Goal: Information Seeking & Learning: Learn about a topic

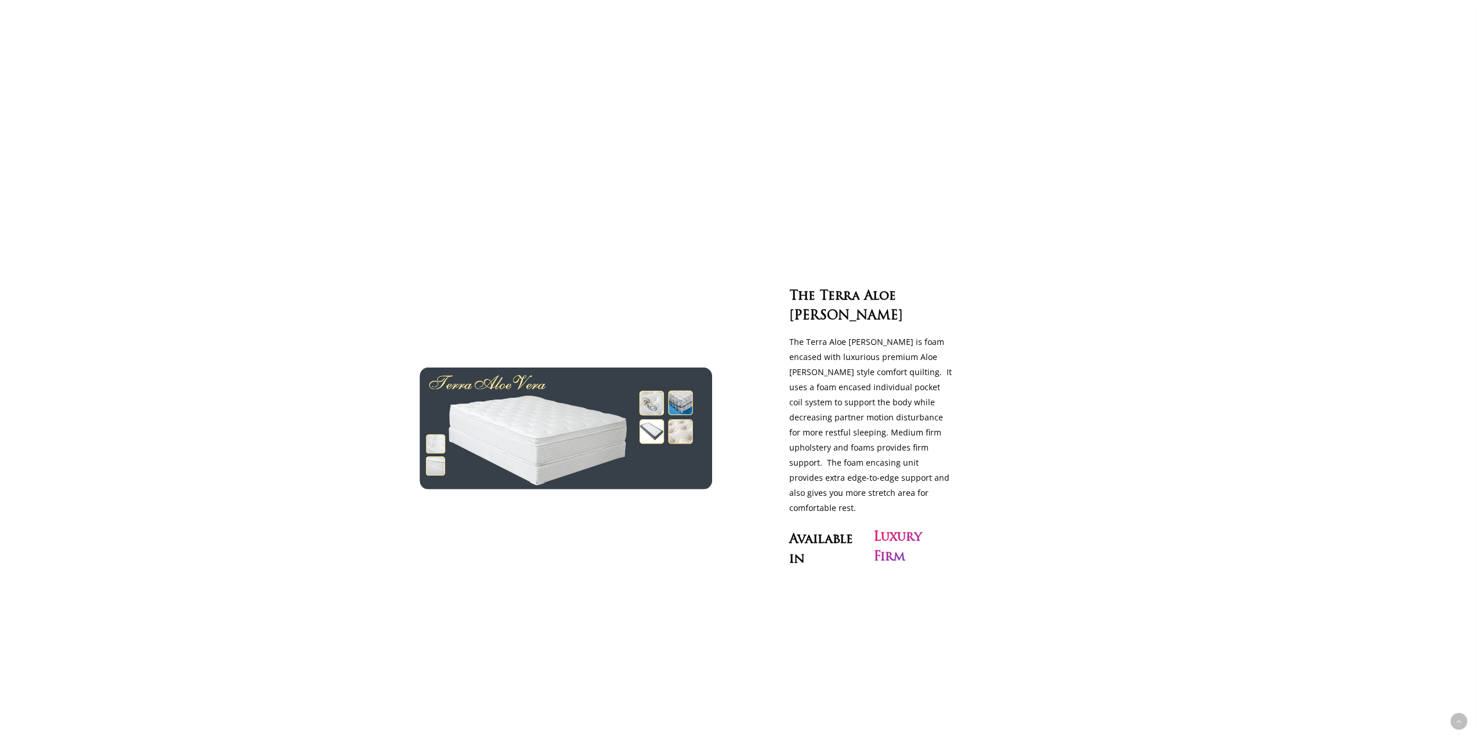
scroll to position [2844, 0]
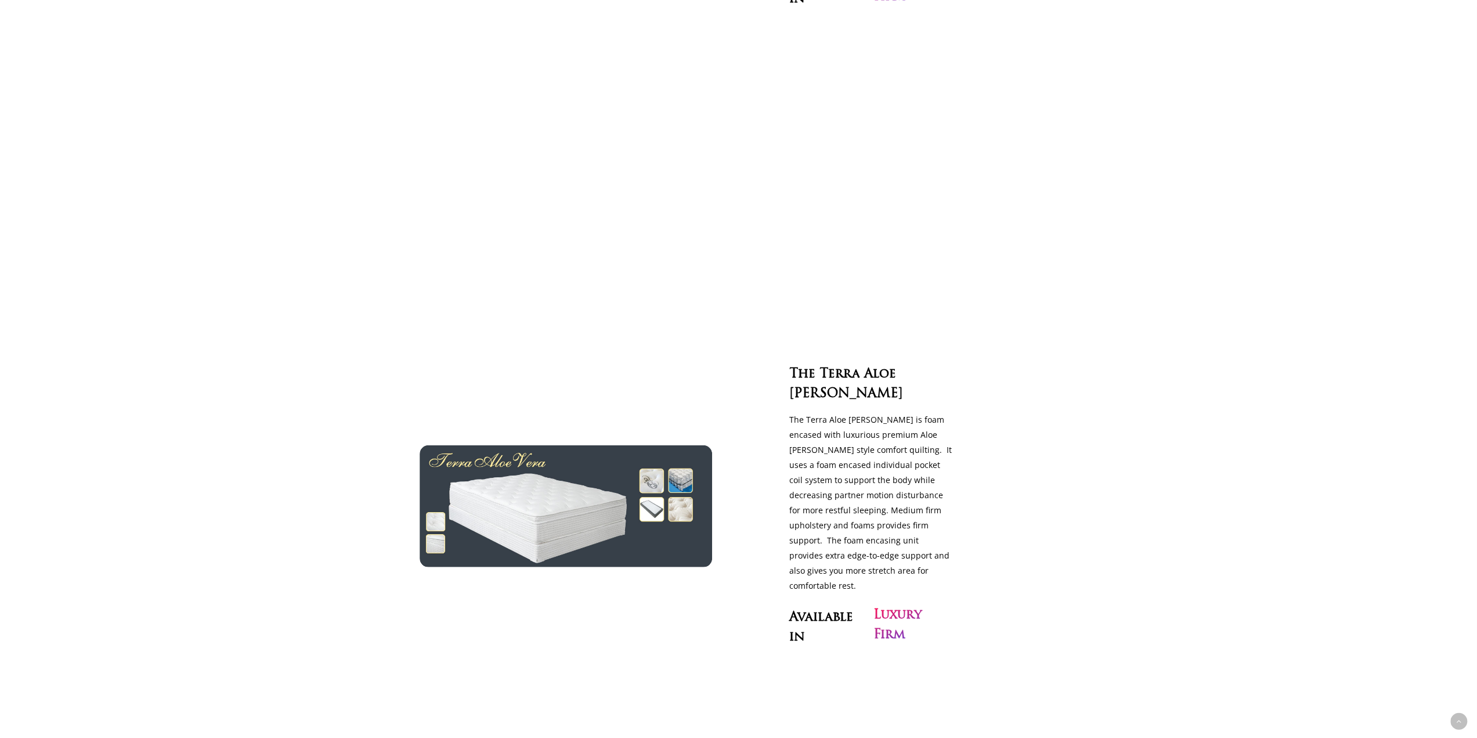
click at [891, 605] on h3 "Luxury Firm" at bounding box center [913, 624] width 81 height 39
click at [861, 605] on h3 "Available in" at bounding box center [829, 624] width 81 height 39
click at [824, 561] on div "The Terra Aloe [PERSON_NAME] The Terra Aloe [PERSON_NAME] is foam encased with …" at bounding box center [871, 505] width 199 height 287
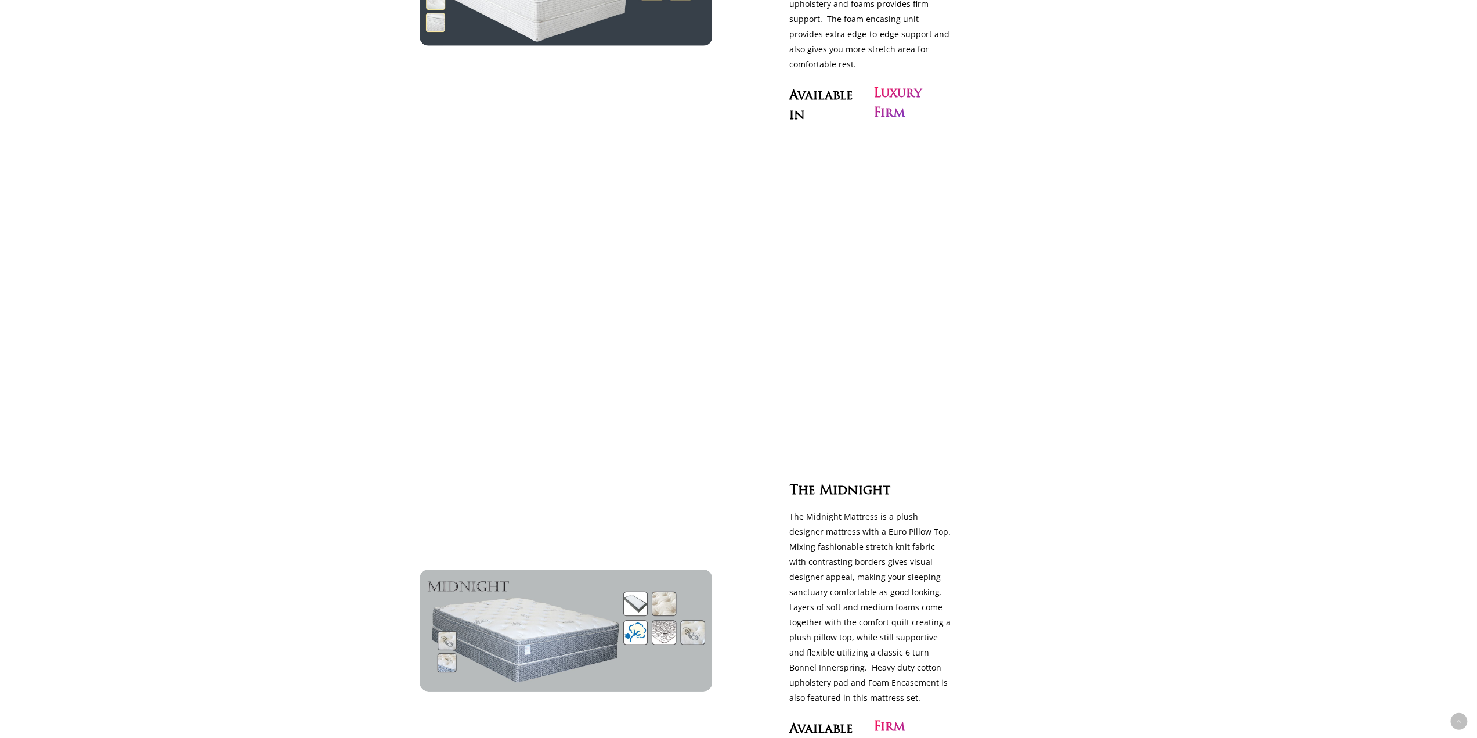
scroll to position [3598, 0]
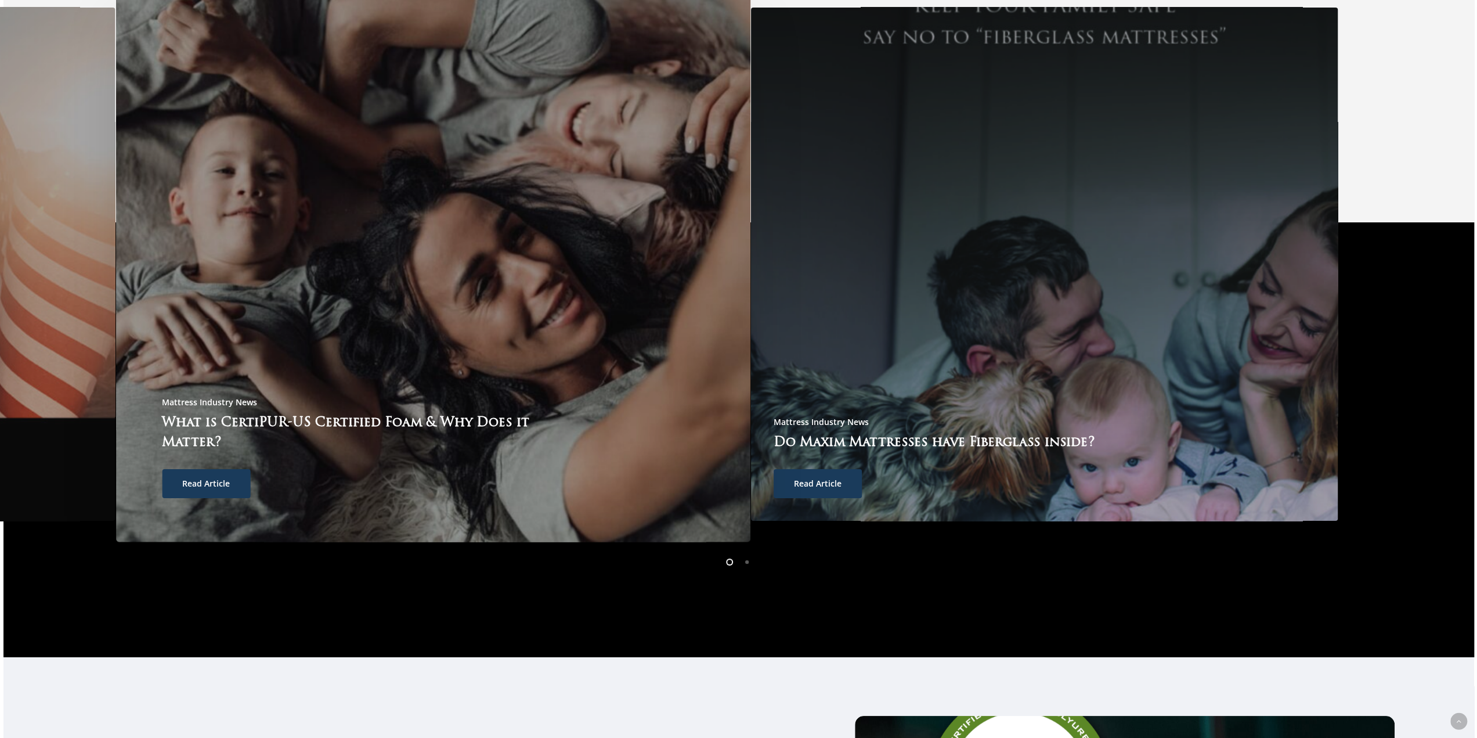
scroll to position [4546, 0]
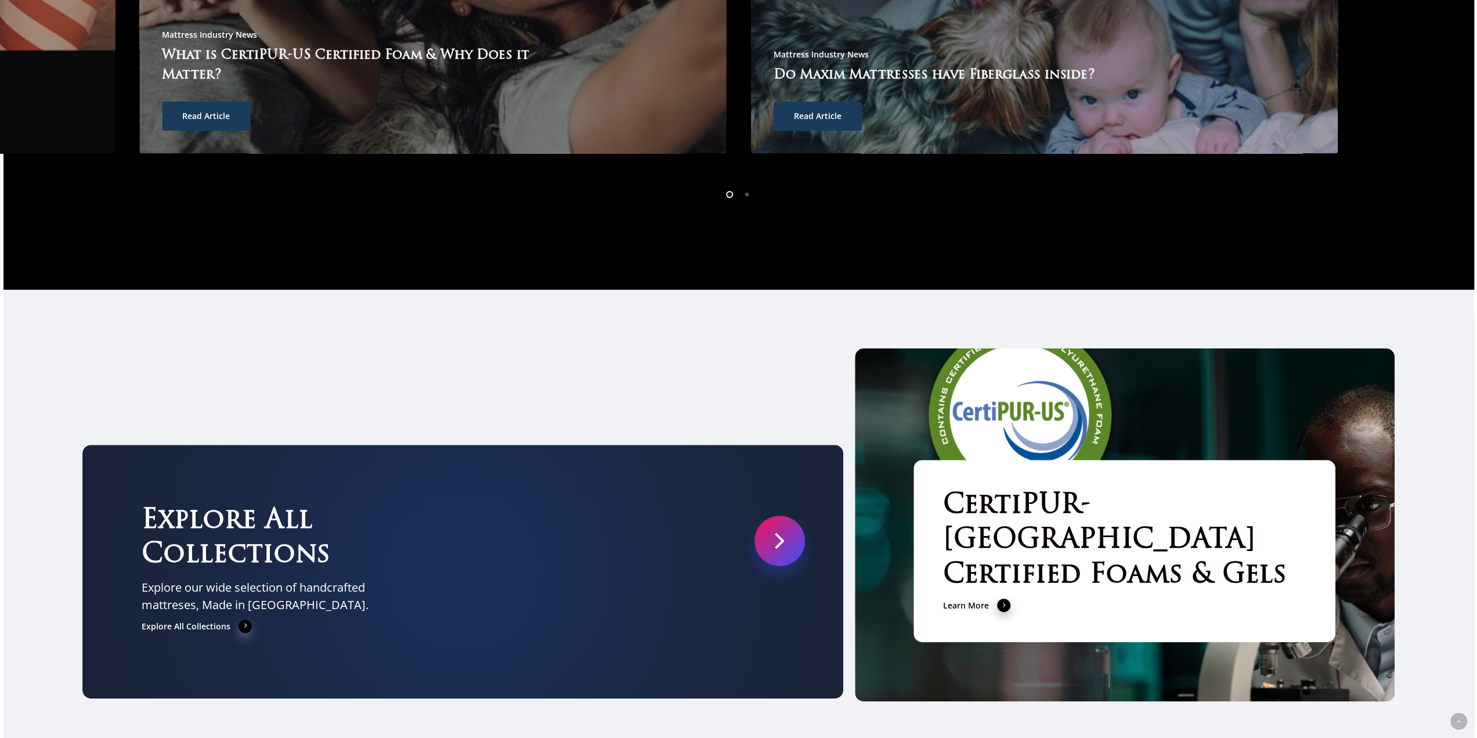
click at [273, 504] on h3 "Explore All Collections" at bounding box center [264, 538] width 245 height 69
click at [239, 618] on span at bounding box center [246, 625] width 14 height 15
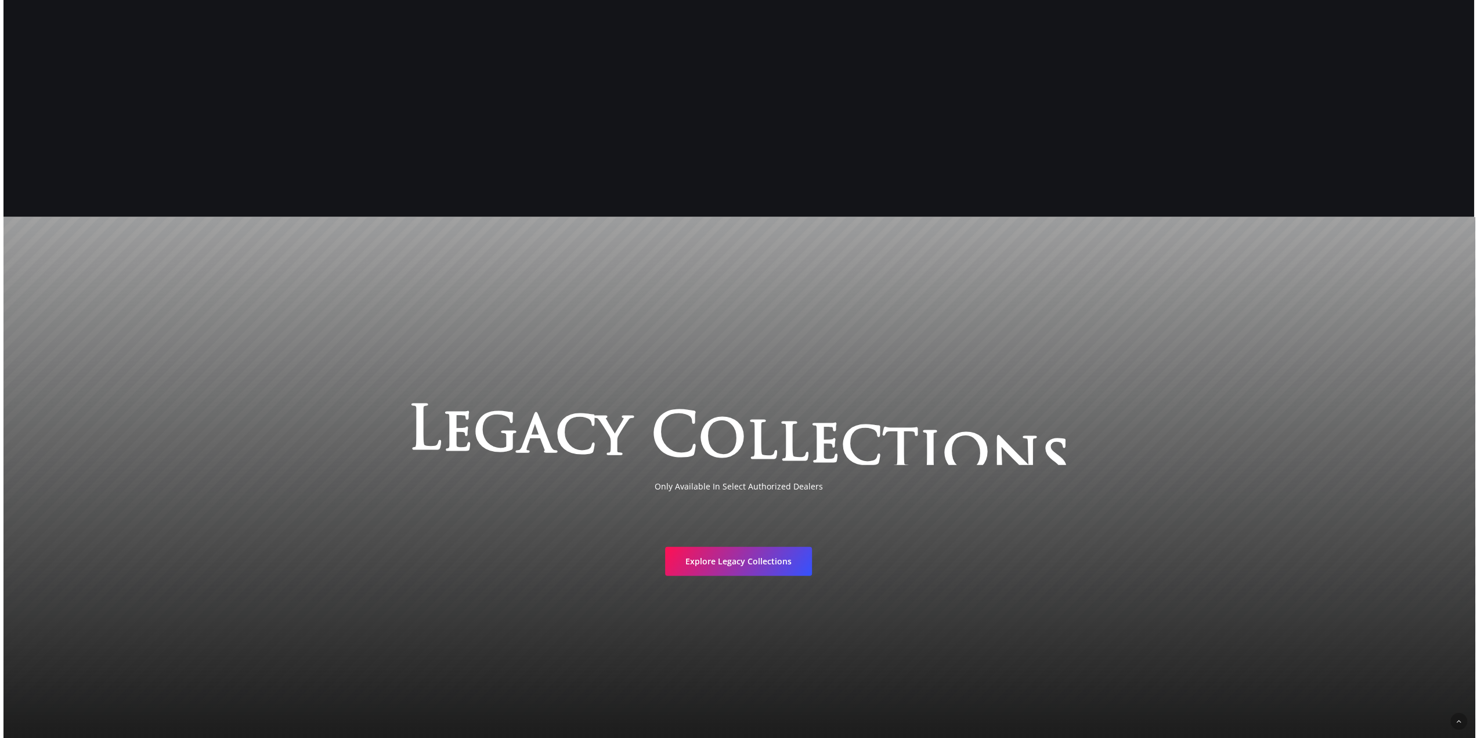
scroll to position [2674, 0]
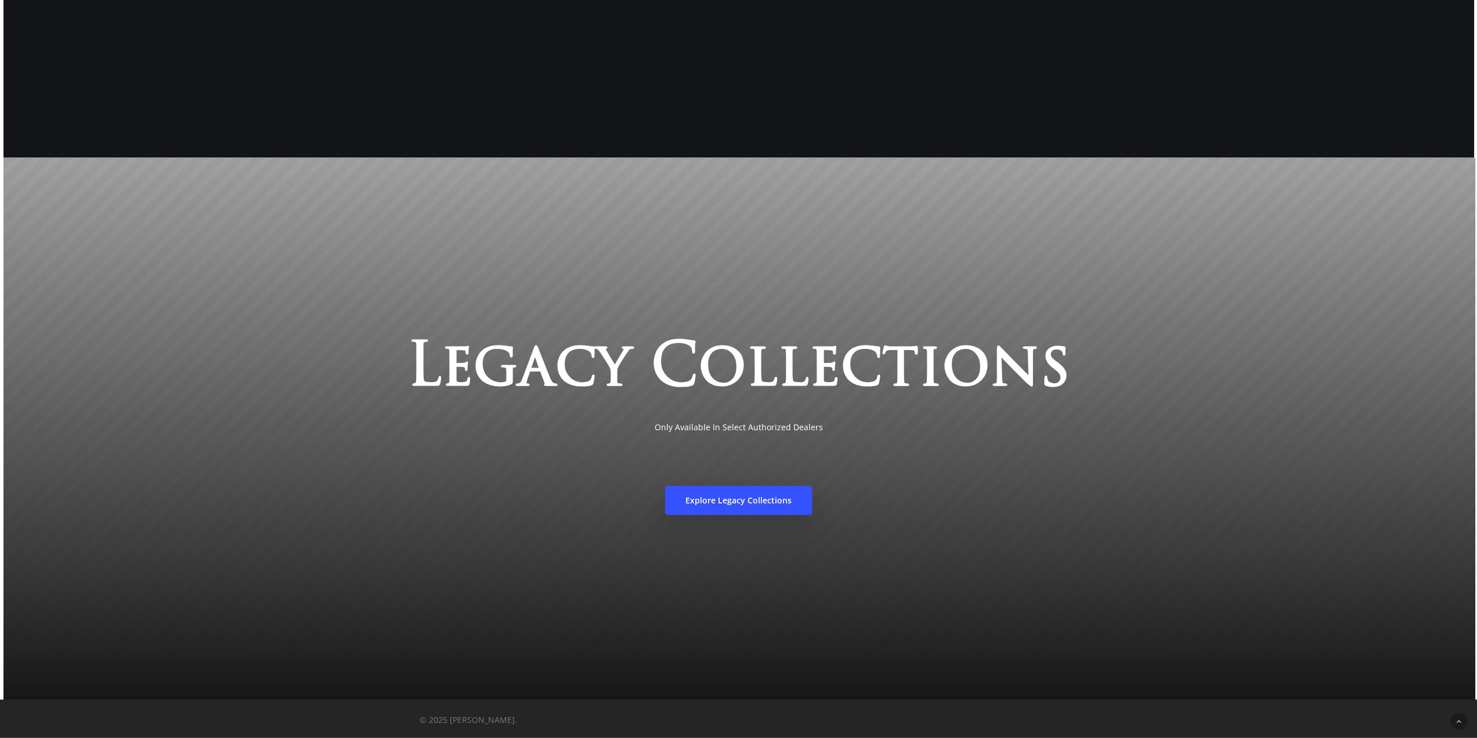
click at [753, 493] on link "Explore Legacy Collections" at bounding box center [738, 500] width 147 height 29
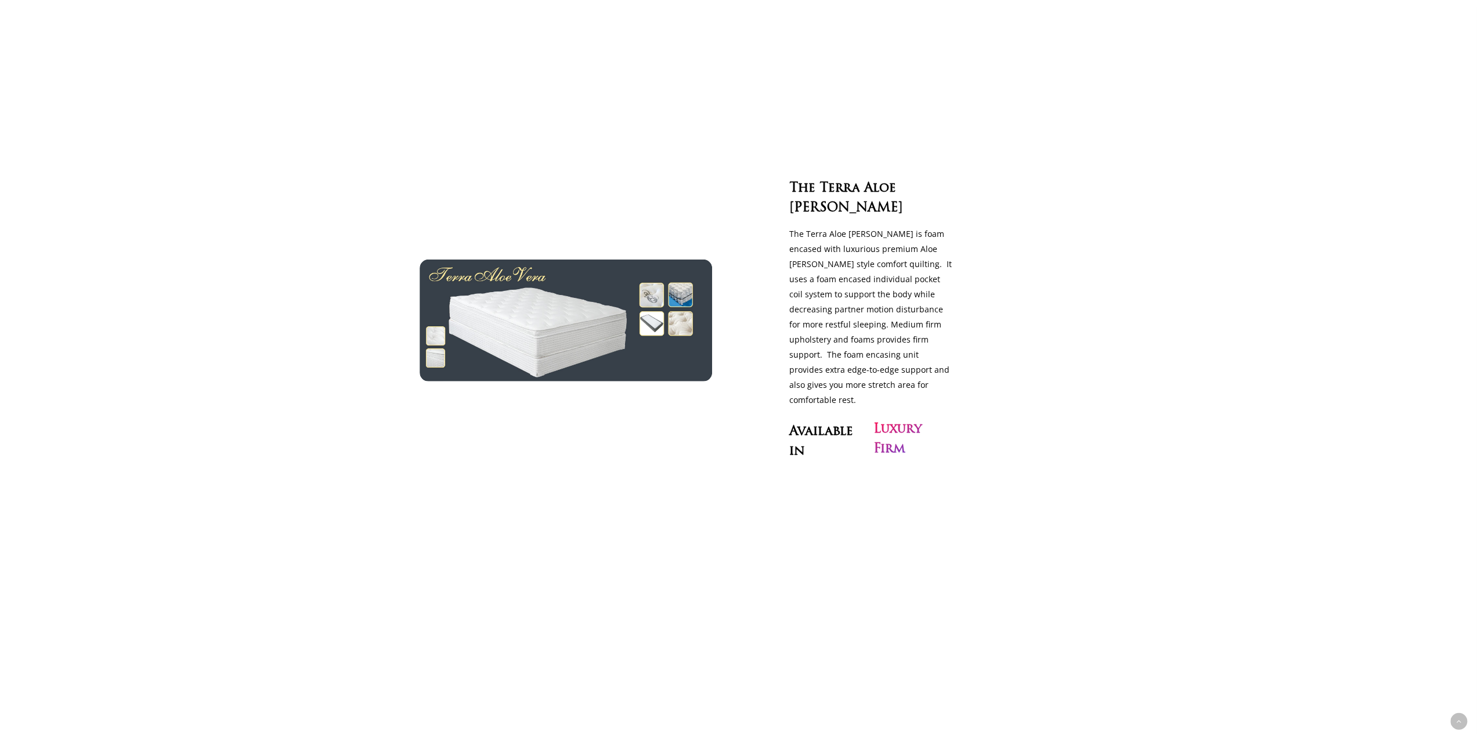
scroll to position [3018, 0]
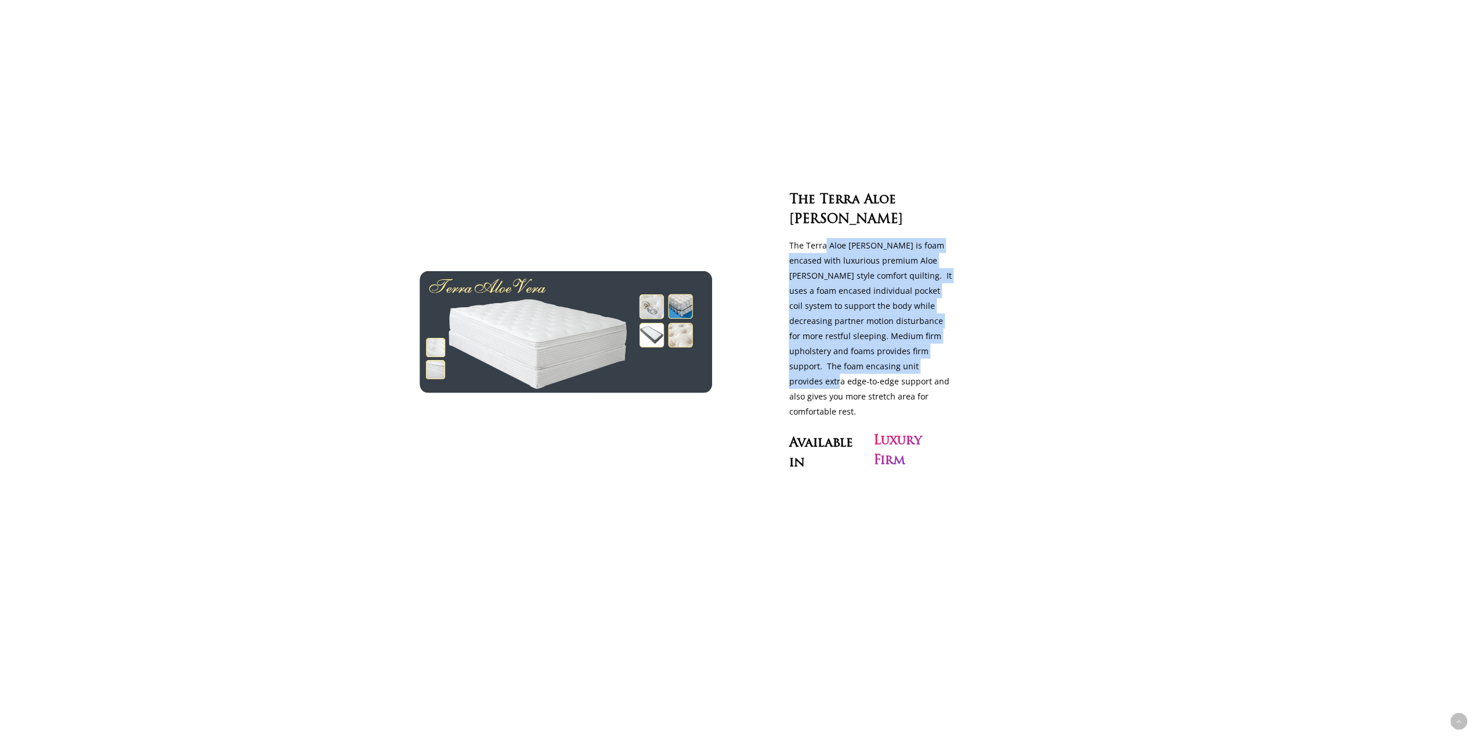
drag, startPoint x: 823, startPoint y: 210, endPoint x: 930, endPoint y: 335, distance: 164.7
click at [930, 335] on div "The Terra Aloe [PERSON_NAME] The Terra Aloe [PERSON_NAME] is foam encased with …" at bounding box center [871, 331] width 199 height 287
click at [930, 335] on p "The Terra Aloe Vera is foam encased with luxurious premium Aloe Vera style comf…" at bounding box center [871, 328] width 164 height 181
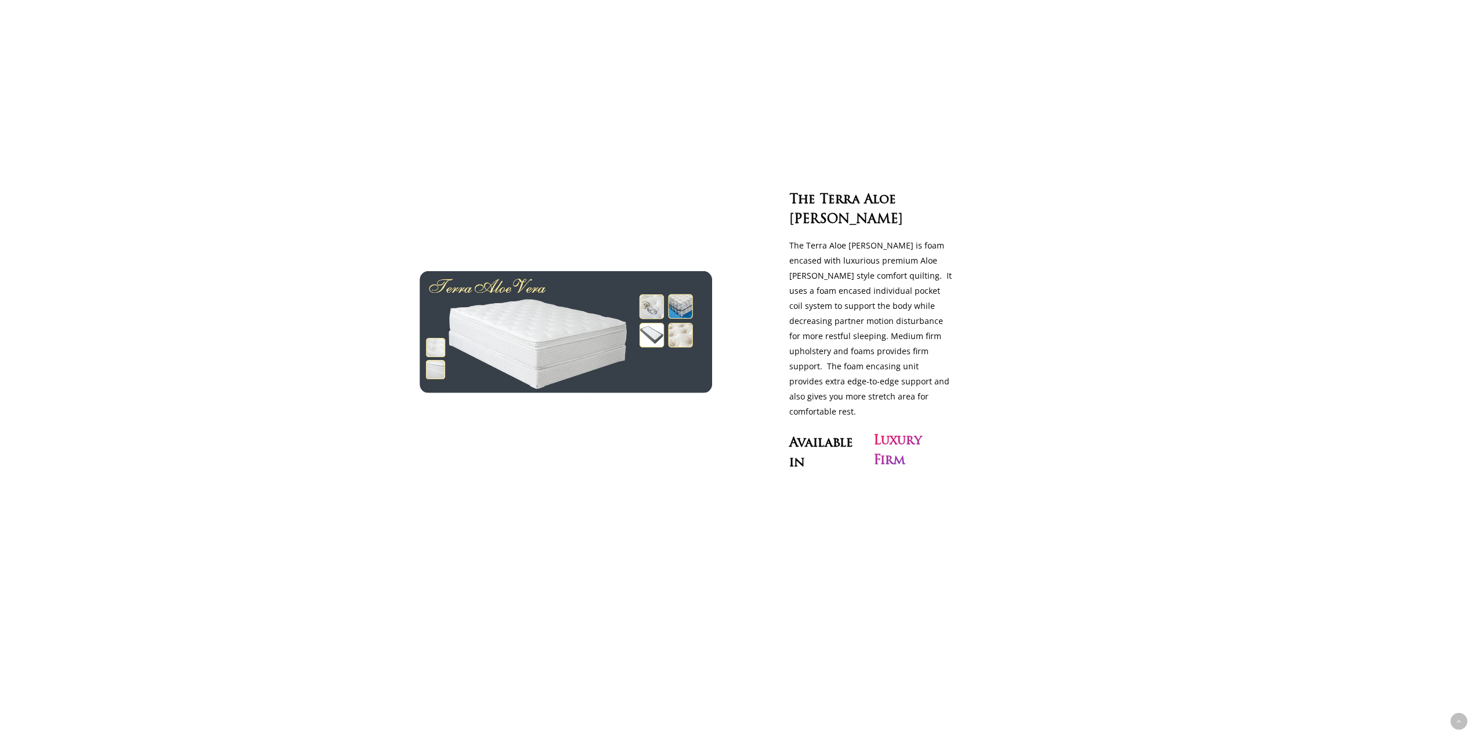
click at [906, 431] on h3 "Luxury Firm" at bounding box center [913, 450] width 81 height 39
click at [859, 431] on h3 "Available in" at bounding box center [829, 450] width 81 height 39
click at [743, 419] on div "The Terra Aloe Vera The Terra Aloe Vera is foam encased with luxurious premium …" at bounding box center [871, 332] width 373 height 461
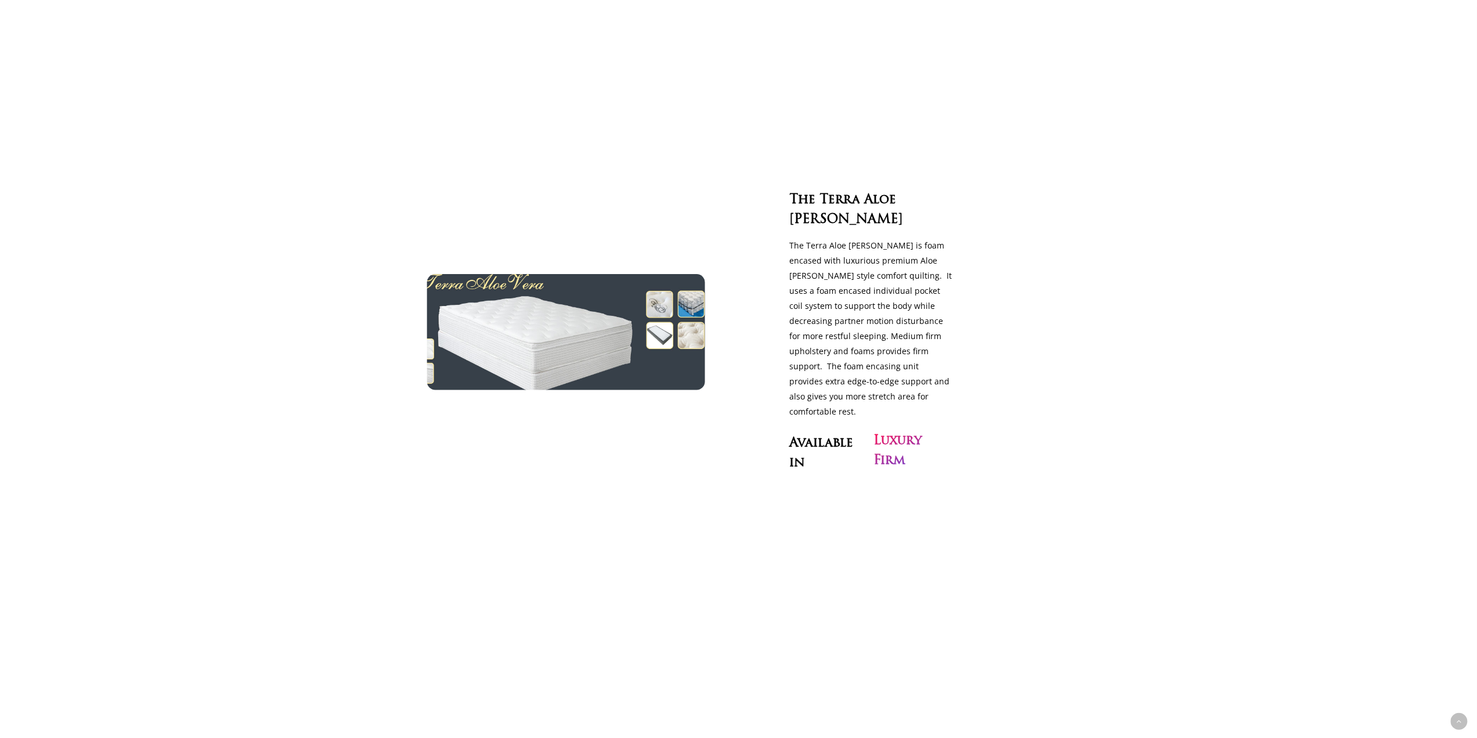
click at [517, 298] on img at bounding box center [566, 331] width 320 height 133
click at [458, 334] on img at bounding box center [566, 331] width 320 height 133
